Goal: Task Accomplishment & Management: Manage account settings

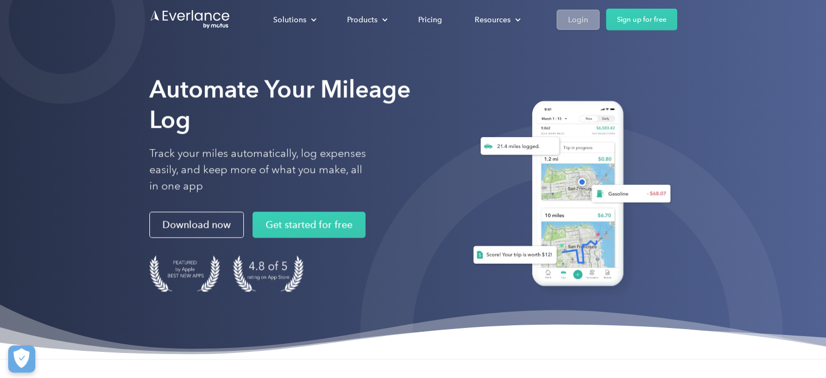
click at [574, 19] on div "Login" at bounding box center [578, 19] width 20 height 14
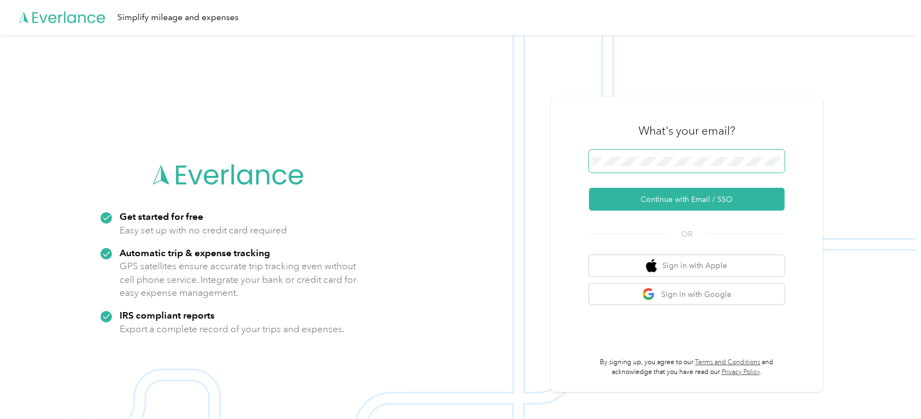
click at [667, 168] on span at bounding box center [687, 161] width 196 height 23
click at [663, 155] on span at bounding box center [687, 161] width 196 height 23
click at [655, 156] on span at bounding box center [687, 161] width 196 height 23
click at [688, 202] on button "Continue with Email / SSO" at bounding box center [687, 199] width 196 height 23
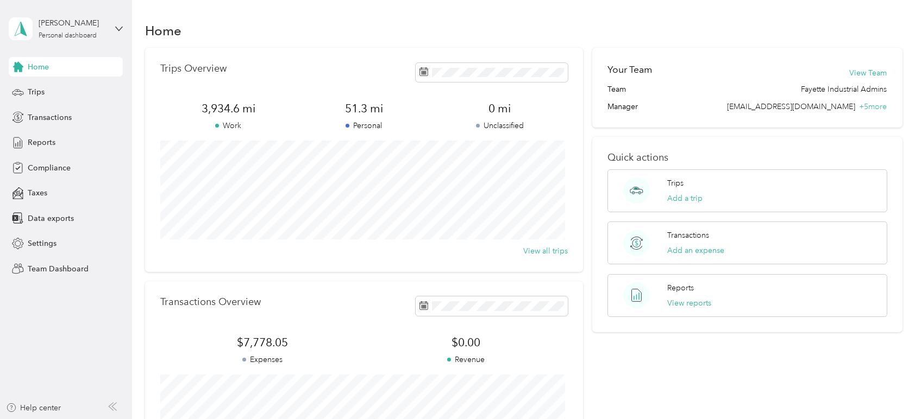
click at [80, 16] on div "[PERSON_NAME] Personal dashboard" at bounding box center [66, 29] width 114 height 38
click at [78, 86] on div "Team dashboard" at bounding box center [123, 89] width 214 height 19
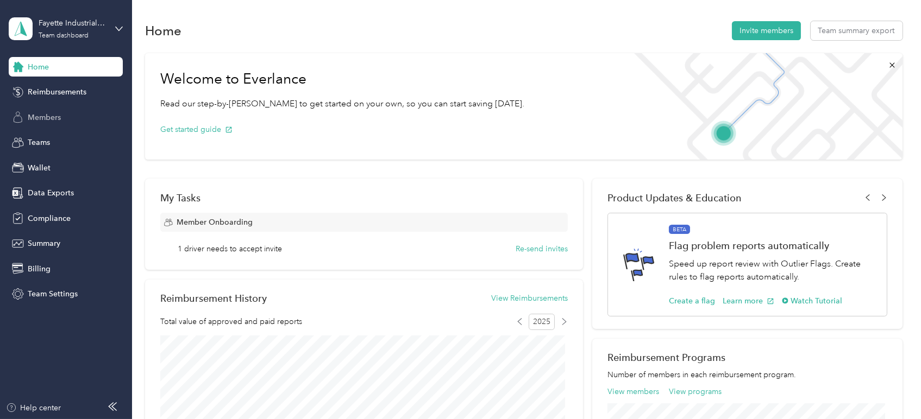
click at [48, 120] on span "Members" at bounding box center [44, 117] width 33 height 11
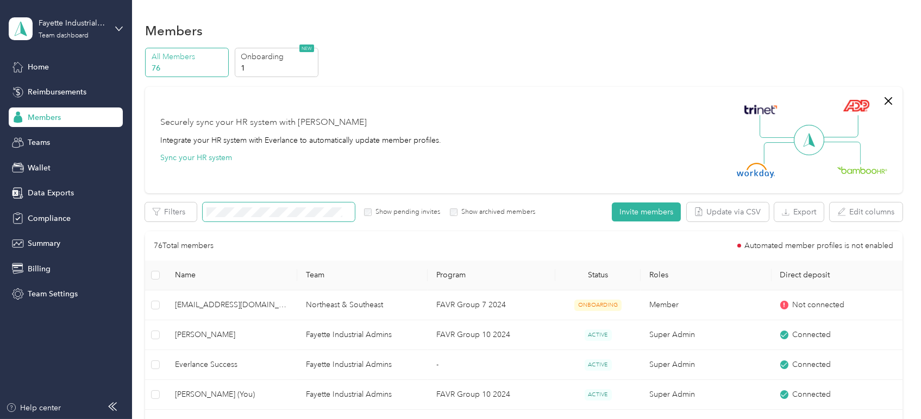
click at [229, 206] on span at bounding box center [279, 212] width 152 height 19
click at [235, 218] on span at bounding box center [279, 212] width 152 height 19
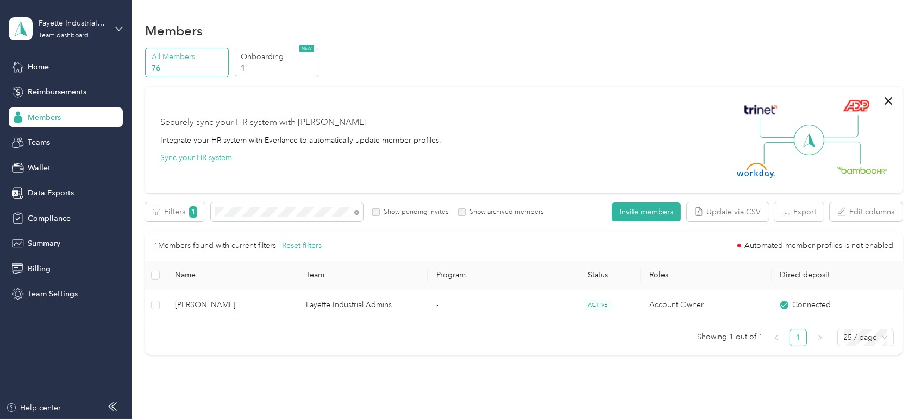
click at [194, 68] on p "76" at bounding box center [189, 67] width 74 height 11
click at [198, 212] on button "Filters 1" at bounding box center [175, 212] width 60 height 19
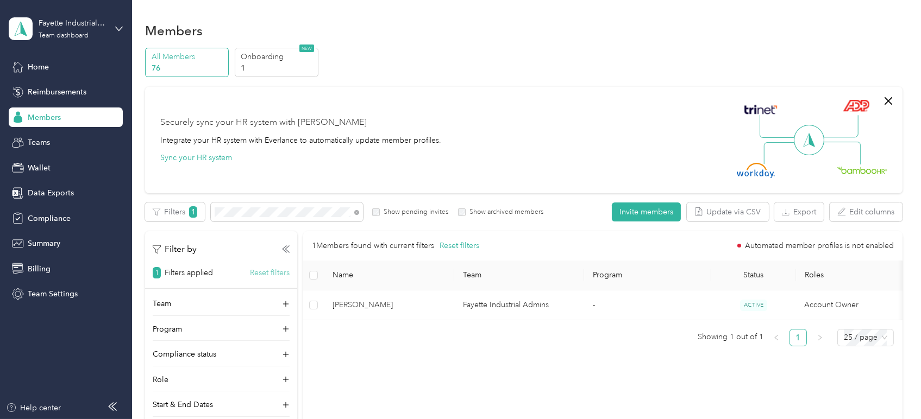
click at [271, 275] on button "Reset filters" at bounding box center [270, 272] width 40 height 11
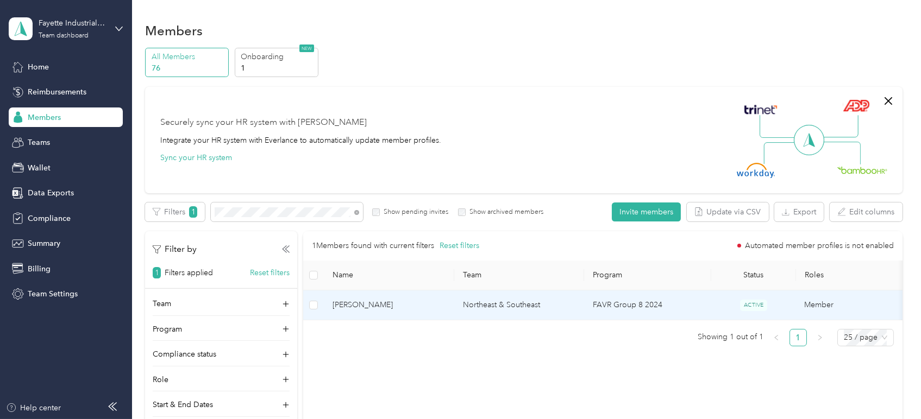
click at [403, 310] on span "[PERSON_NAME]" at bounding box center [389, 305] width 113 height 12
